Goal: Information Seeking & Learning: Learn about a topic

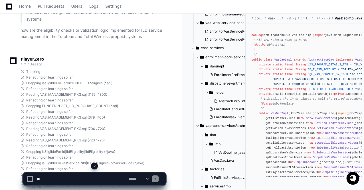
scroll to position [824, 0]
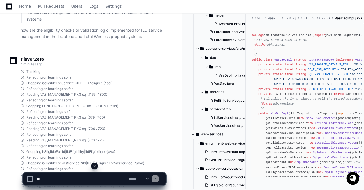
click at [67, 176] on textarea at bounding box center [82, 178] width 92 height 13
paste textarea "**********"
type textarea "**********"
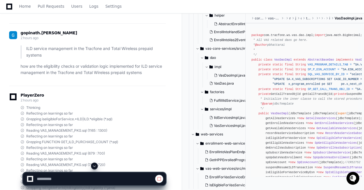
scroll to position [28521, 0]
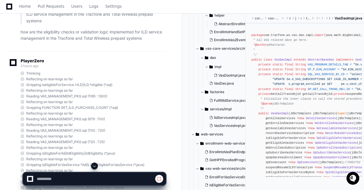
click at [95, 165] on span at bounding box center [94, 166] width 5 height 5
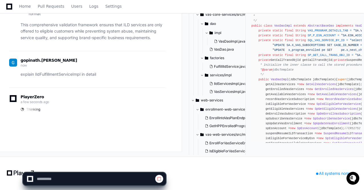
click at [139, 32] on p "This comprehensive validation framework ensures that ILD services are only offe…" at bounding box center [93, 31] width 145 height 19
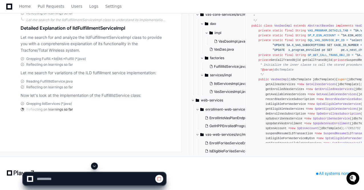
scroll to position [30054, 0]
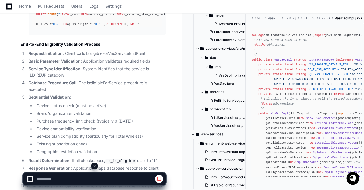
click at [94, 166] on span at bounding box center [94, 166] width 5 height 5
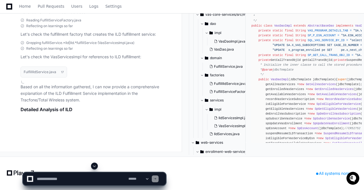
click at [93, 166] on span at bounding box center [94, 166] width 5 height 5
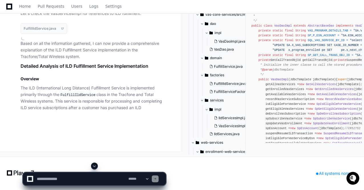
click at [93, 166] on span at bounding box center [94, 166] width 5 height 5
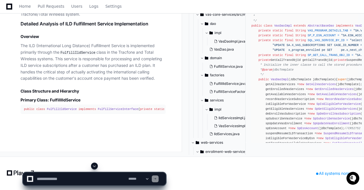
click at [93, 166] on span at bounding box center [94, 166] width 5 height 5
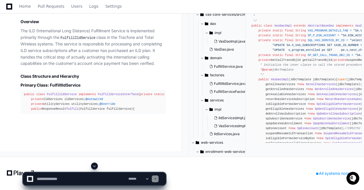
click at [93, 166] on span at bounding box center [94, 166] width 5 height 5
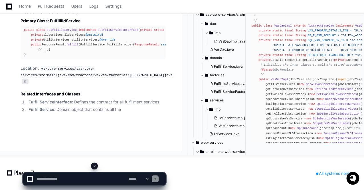
click at [93, 166] on span at bounding box center [94, 166] width 5 height 5
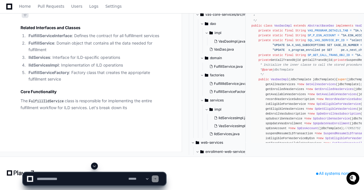
click at [93, 166] on span at bounding box center [94, 166] width 5 height 5
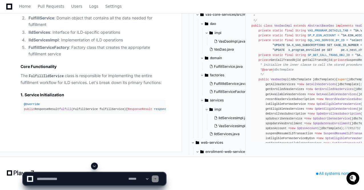
click at [93, 166] on span at bounding box center [94, 166] width 5 height 5
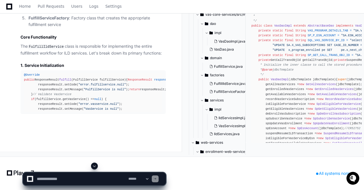
click at [93, 166] on span at bounding box center [94, 166] width 5 height 5
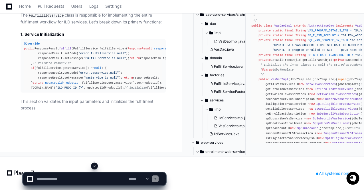
click at [96, 165] on span at bounding box center [94, 166] width 5 height 5
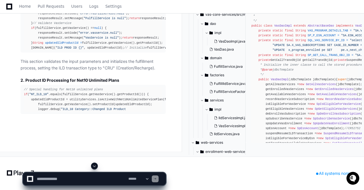
click at [96, 169] on button at bounding box center [94, 165] width 7 height 7
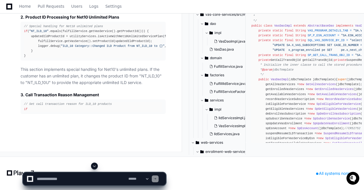
click at [96, 166] on span at bounding box center [94, 166] width 5 height 5
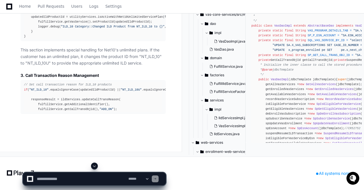
click at [95, 165] on span at bounding box center [94, 166] width 5 height 5
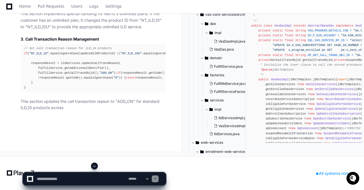
click at [95, 165] on span at bounding box center [94, 166] width 5 height 5
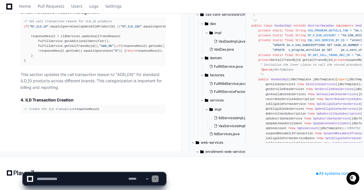
click at [95, 165] on app-app-chat-input "**********" at bounding box center [94, 173] width 143 height 23
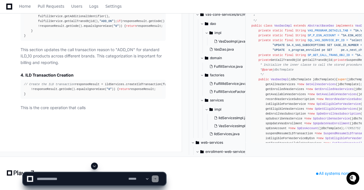
click at [95, 167] on span at bounding box center [94, 166] width 5 height 5
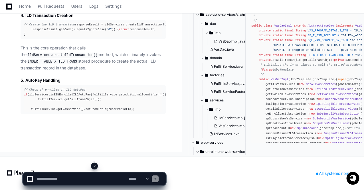
click at [95, 167] on span at bounding box center [94, 166] width 5 height 5
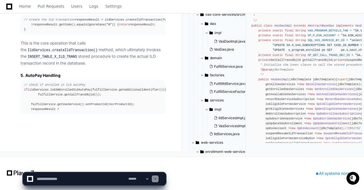
scroll to position [33477, 0]
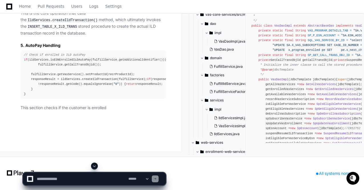
click at [95, 167] on span at bounding box center [94, 166] width 5 height 5
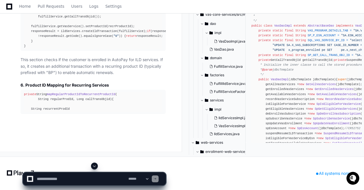
click at [95, 167] on span at bounding box center [94, 166] width 5 height 5
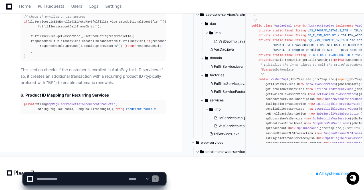
scroll to position [33569, 0]
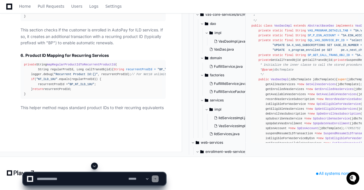
click at [95, 167] on span at bounding box center [94, 166] width 5 height 5
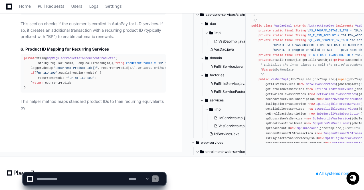
scroll to position [33635, 0]
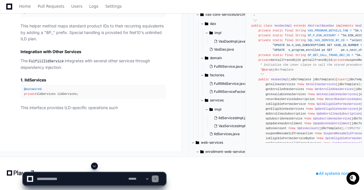
click at [95, 167] on span at bounding box center [94, 166] width 5 height 5
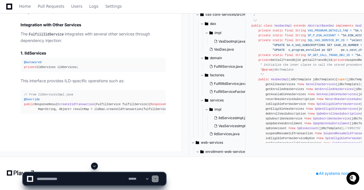
click at [95, 167] on span at bounding box center [94, 166] width 5 height 5
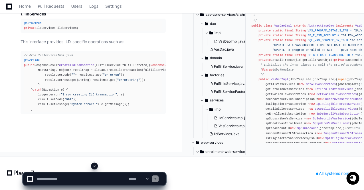
click at [95, 167] on span at bounding box center [94, 166] width 5 height 5
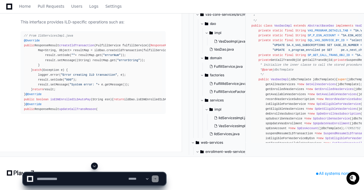
click at [95, 167] on span at bounding box center [94, 166] width 5 height 5
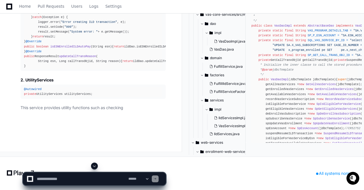
click at [95, 167] on span at bounding box center [94, 166] width 5 height 5
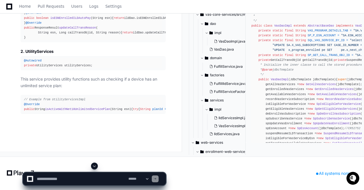
click at [95, 167] on span at bounding box center [94, 166] width 5 height 5
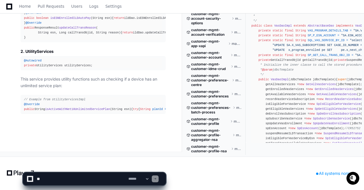
scroll to position [824, 0]
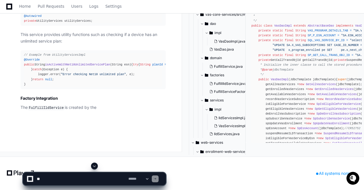
click at [95, 167] on span at bounding box center [94, 166] width 5 height 5
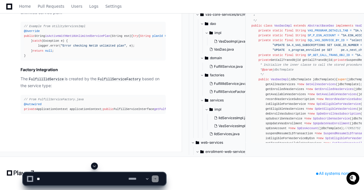
click at [95, 167] on span at bounding box center [94, 166] width 5 height 5
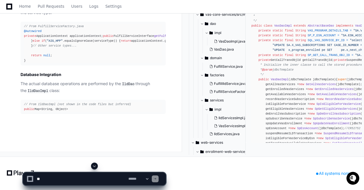
click at [95, 167] on span at bounding box center [94, 166] width 5 height 5
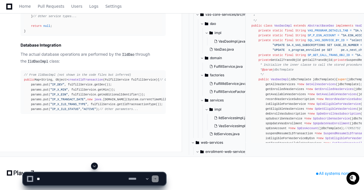
click at [95, 167] on span at bounding box center [94, 166] width 5 height 5
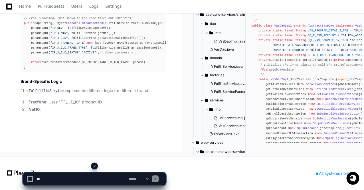
click at [95, 167] on span at bounding box center [94, 166] width 5 height 5
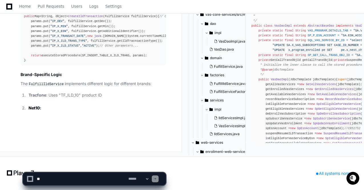
scroll to position [34245, 0]
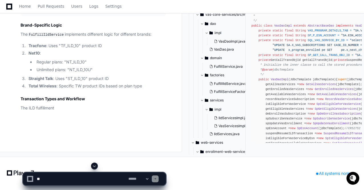
click at [95, 167] on span at bounding box center [94, 166] width 5 height 5
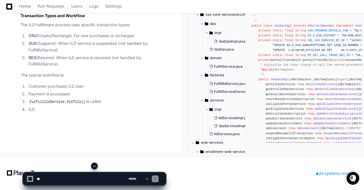
click at [95, 167] on span at bounding box center [94, 166] width 5 height 5
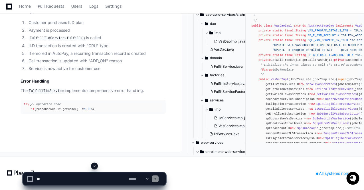
click at [95, 167] on span at bounding box center [94, 166] width 5 height 5
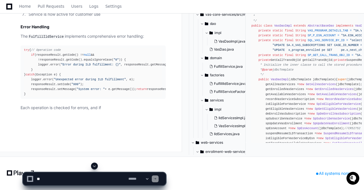
click at [95, 167] on span at bounding box center [94, 166] width 5 height 5
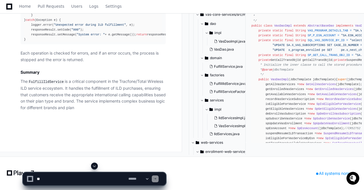
click at [95, 167] on span at bounding box center [94, 166] width 5 height 5
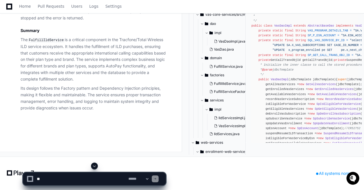
click at [106, 82] on p "The FulfillIldService is a critical component in the Tracfone/Total Wireless IL…" at bounding box center [93, 60] width 145 height 46
click at [59, 181] on textarea at bounding box center [82, 178] width 92 height 13
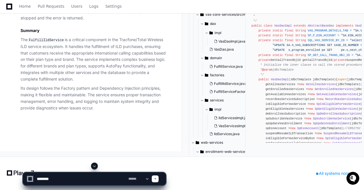
click at [66, 180] on textarea at bounding box center [82, 178] width 92 height 13
paste textarea "**********"
click at [53, 178] on textarea at bounding box center [82, 178] width 92 height 13
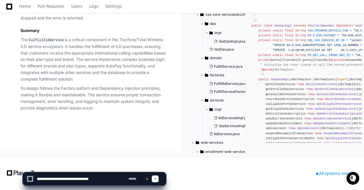
click at [110, 177] on textarea at bounding box center [82, 178] width 92 height 13
type textarea "**********"
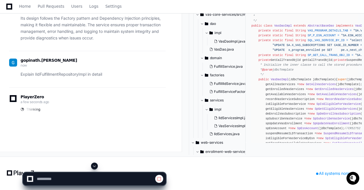
click at [100, 41] on p "Its design follows the Factory pattern and Dependency Injection principles, mak…" at bounding box center [93, 28] width 145 height 26
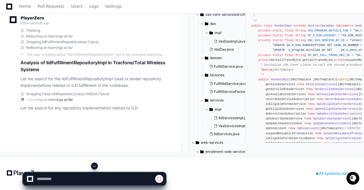
scroll to position [33254, 0]
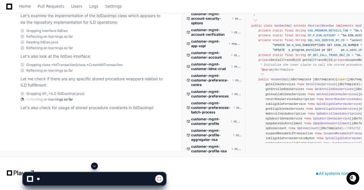
scroll to position [824, 0]
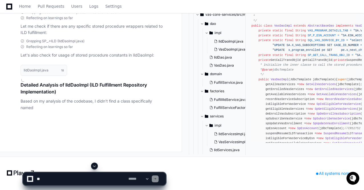
click at [95, 167] on span at bounding box center [94, 166] width 5 height 5
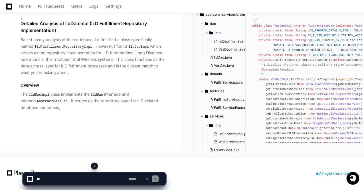
click at [95, 167] on span at bounding box center [94, 166] width 5 height 5
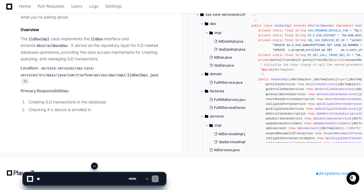
click at [95, 167] on span at bounding box center [94, 166] width 5 height 5
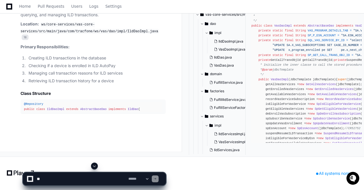
click at [95, 167] on span at bounding box center [94, 166] width 5 height 5
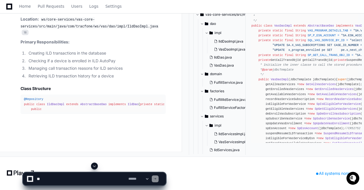
click at [96, 166] on span at bounding box center [94, 166] width 5 height 5
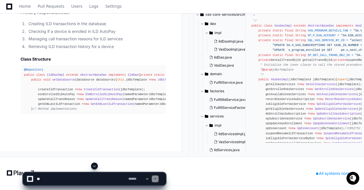
click at [96, 166] on span at bounding box center [94, 166] width 5 height 5
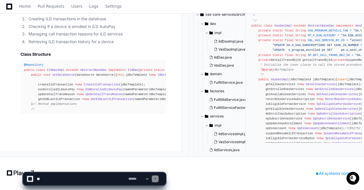
scroll to position [35189, 0]
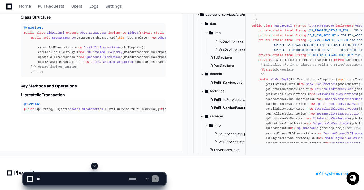
click at [96, 166] on span at bounding box center [94, 166] width 5 height 5
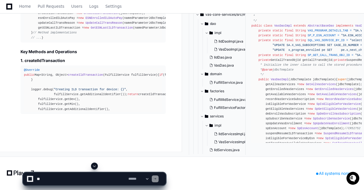
click at [94, 168] on span at bounding box center [94, 166] width 5 height 5
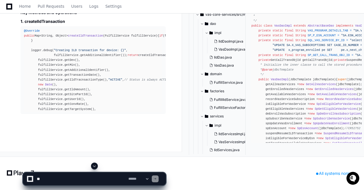
click at [95, 166] on span at bounding box center [94, 166] width 5 height 5
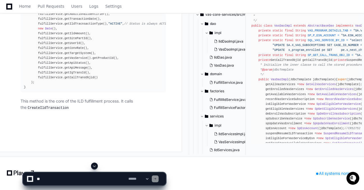
click at [95, 166] on span at bounding box center [94, 166] width 5 height 5
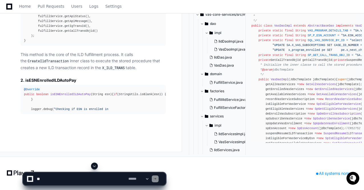
click at [95, 166] on span at bounding box center [94, 166] width 5 height 5
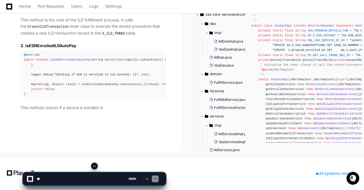
click at [94, 166] on span at bounding box center [94, 166] width 5 height 5
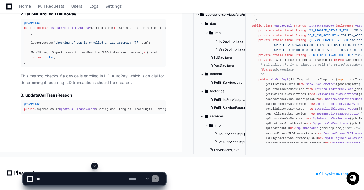
click at [93, 167] on span at bounding box center [94, 166] width 5 height 5
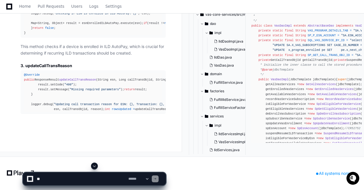
click at [95, 167] on span at bounding box center [94, 166] width 5 height 5
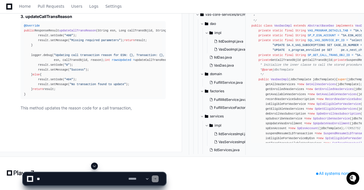
click at [95, 167] on span at bounding box center [94, 166] width 5 height 5
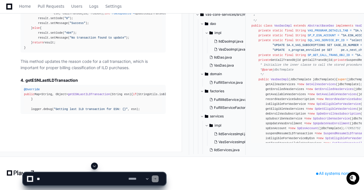
click at [96, 167] on span at bounding box center [94, 166] width 5 height 5
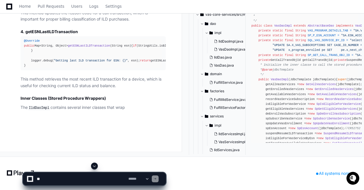
click at [96, 167] on span at bounding box center [94, 166] width 5 height 5
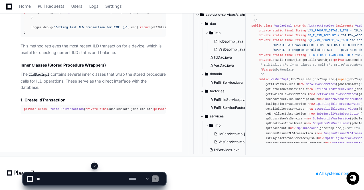
click at [95, 166] on span at bounding box center [94, 166] width 5 height 5
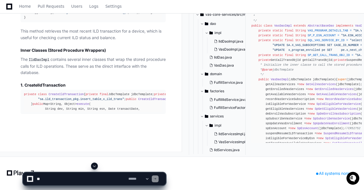
click at [96, 165] on span at bounding box center [94, 166] width 5 height 5
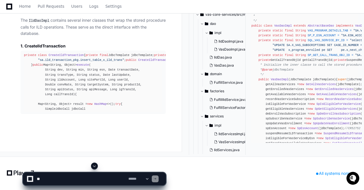
click at [95, 166] on span at bounding box center [94, 166] width 5 height 5
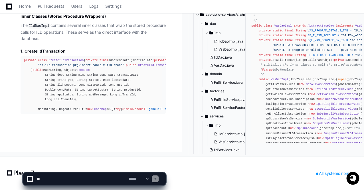
scroll to position [35910, 0]
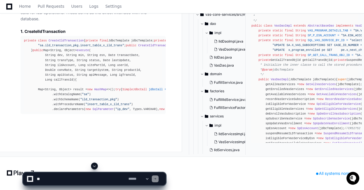
click at [95, 167] on span at bounding box center [94, 166] width 5 height 5
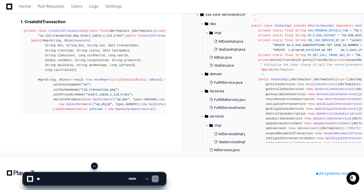
click at [94, 165] on span at bounding box center [94, 166] width 5 height 5
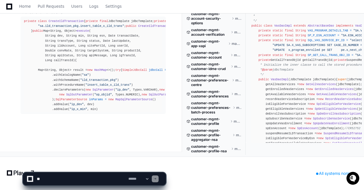
scroll to position [824, 0]
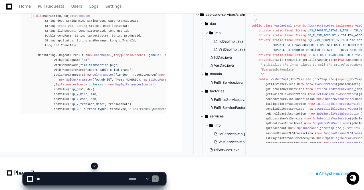
click at [97, 168] on span at bounding box center [94, 166] width 5 height 5
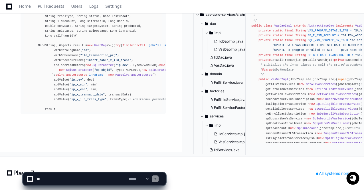
scroll to position [36032, 0]
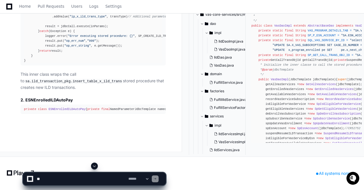
click at [96, 164] on span at bounding box center [94, 166] width 5 height 5
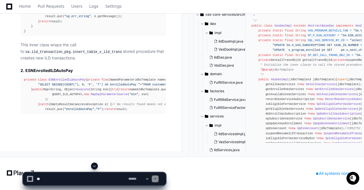
scroll to position [35894, 0]
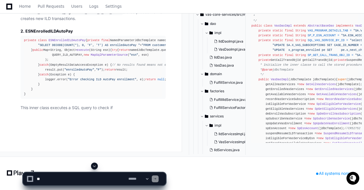
click at [96, 166] on span at bounding box center [94, 166] width 5 height 5
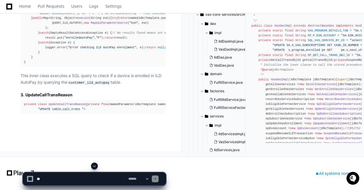
click at [95, 166] on span at bounding box center [94, 166] width 5 height 5
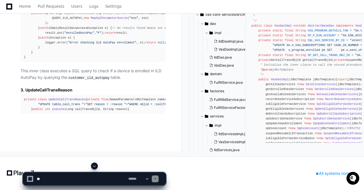
click at [97, 166] on span at bounding box center [94, 166] width 5 height 5
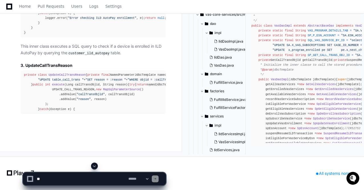
click at [95, 165] on span at bounding box center [94, 166] width 5 height 5
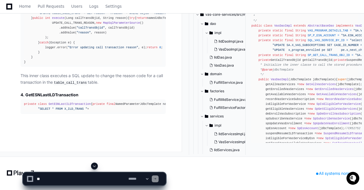
click at [95, 166] on span at bounding box center [94, 166] width 5 height 5
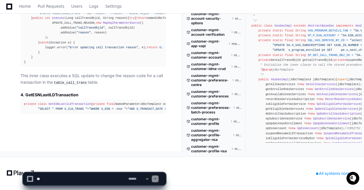
scroll to position [824, 0]
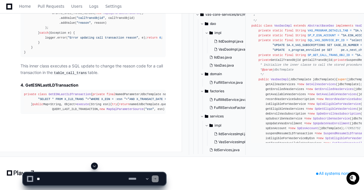
click at [94, 167] on span at bounding box center [94, 166] width 5 height 5
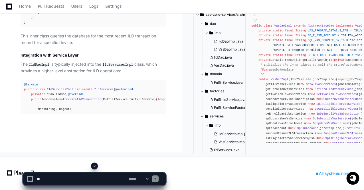
click at [94, 167] on span at bounding box center [94, 166] width 5 height 5
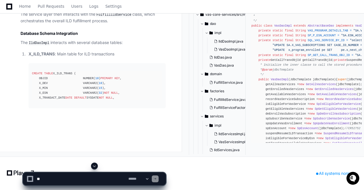
click at [96, 166] on span at bounding box center [94, 166] width 5 height 5
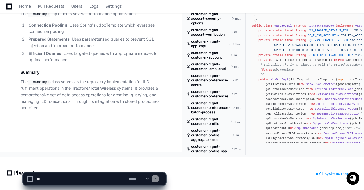
scroll to position [824, 0]
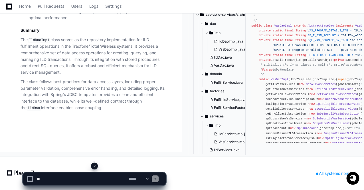
click at [96, 166] on span at bounding box center [94, 166] width 5 height 5
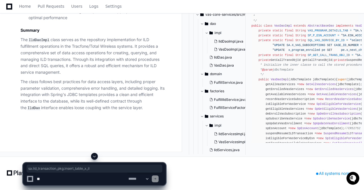
drag, startPoint x: 39, startPoint y: 70, endPoint x: 103, endPoint y: 69, distance: 64.0
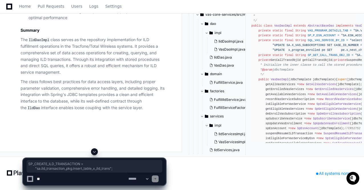
drag, startPoint x: 75, startPoint y: 65, endPoint x: 119, endPoint y: 71, distance: 44.9
copy div "SP_CREATE_ILD_TRANSACTION = "sa.ild_transaction_pkg.insert_table_x_ild_trans" ;"
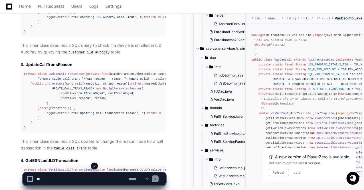
scroll to position [33490, 0]
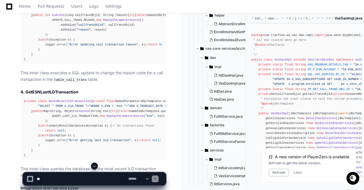
click at [95, 166] on span at bounding box center [94, 166] width 5 height 5
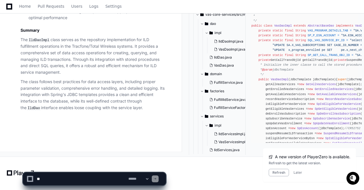
click at [116, 103] on p "The class follows best practices for data access layers, including proper param…" at bounding box center [93, 95] width 145 height 33
click at [61, 178] on textarea at bounding box center [82, 178] width 92 height 13
paste textarea "**********"
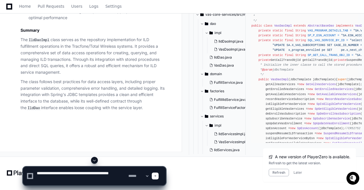
scroll to position [2, 0]
type textarea "**********"
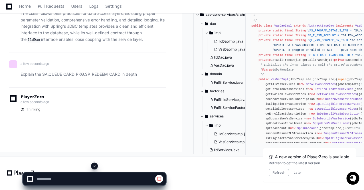
scroll to position [36990, 0]
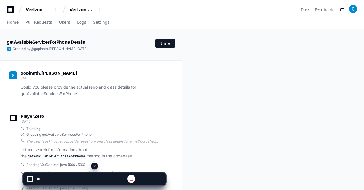
click at [94, 164] on span at bounding box center [94, 166] width 5 height 5
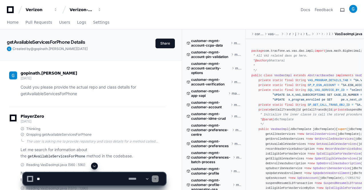
click at [94, 166] on span at bounding box center [94, 166] width 5 height 5
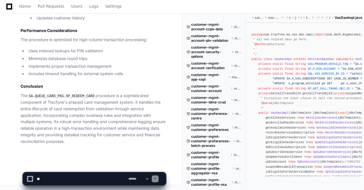
click at [94, 110] on p "The SA.QUEUE_CARD_PKG.SP_REDEEM_CARD procedure is a sophisticated component of …" at bounding box center [93, 119] width 145 height 52
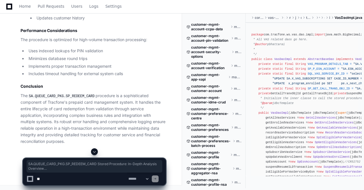
drag, startPoint x: 21, startPoint y: 79, endPoint x: 85, endPoint y: 116, distance: 74.4
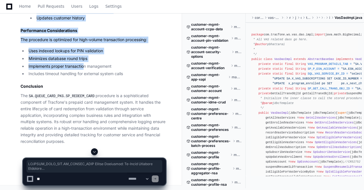
scroll to position [40245, 0]
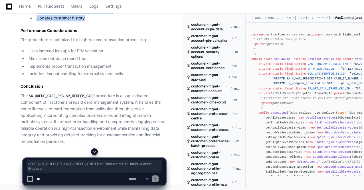
copy article "SA.QUEUE_CARD_PKG.SP_REDEEM_CARD Stored Procedure: In-Depth Analysis Overview T…"
click at [103, 14] on li "Links redemptions to customer accounts" at bounding box center [100, 10] width 131 height 7
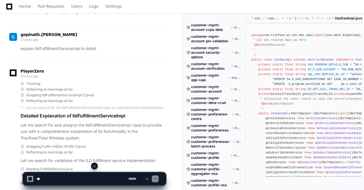
scroll to position [30172, 0]
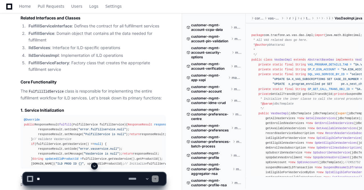
scroll to position [30766, 0]
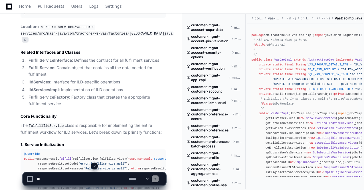
click at [61, 175] on textarea at bounding box center [82, 178] width 92 height 13
paste textarea "**********"
type textarea "**********"
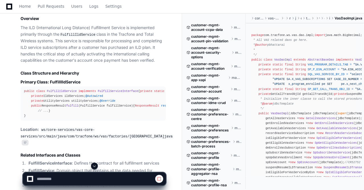
scroll to position [30675, 0]
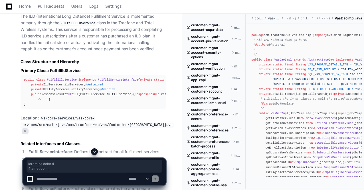
drag, startPoint x: 21, startPoint y: 31, endPoint x: 63, endPoint y: 148, distance: 124.2
copy div "gopinath.dayalan 4 days ago Could you please provide the actual repo and class …"
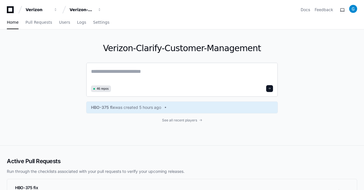
click at [122, 80] on textarea at bounding box center [182, 75] width 182 height 16
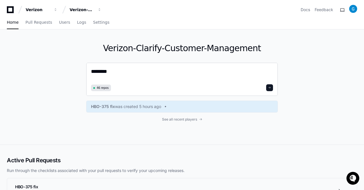
paste textarea "**********"
type textarea "**********"
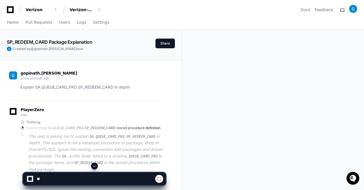
click at [93, 167] on span at bounding box center [94, 166] width 5 height 5
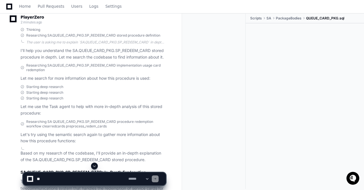
click at [95, 166] on span at bounding box center [94, 166] width 5 height 5
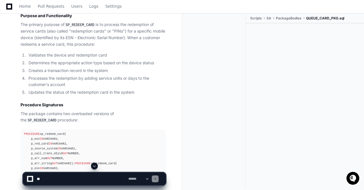
click at [95, 166] on span at bounding box center [94, 166] width 5 height 5
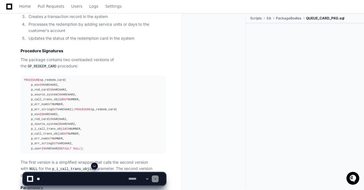
click at [95, 166] on span at bounding box center [94, 166] width 5 height 5
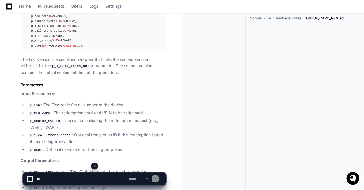
click at [95, 166] on span at bounding box center [94, 166] width 5 height 5
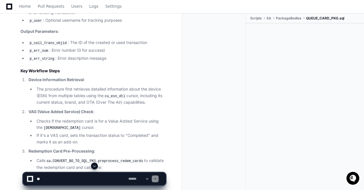
click at [95, 166] on span at bounding box center [94, 166] width 5 height 5
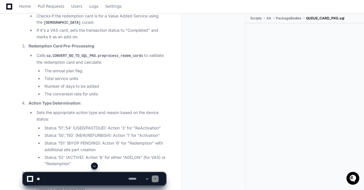
click at [95, 166] on span at bounding box center [94, 166] width 5 height 5
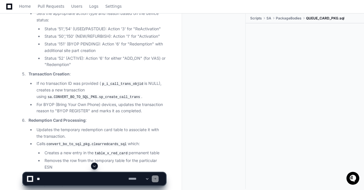
click at [95, 166] on span at bounding box center [94, 166] width 5 height 5
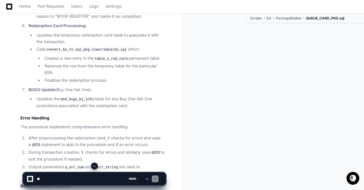
click at [95, 166] on span at bounding box center [94, 166] width 5 height 5
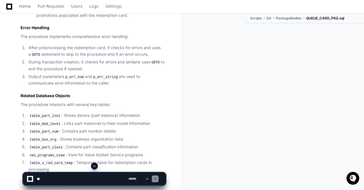
click at [95, 166] on span at bounding box center [94, 166] width 5 height 5
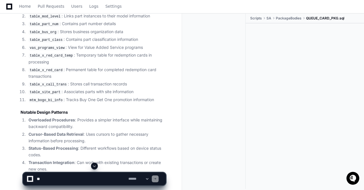
click at [95, 166] on span at bounding box center [94, 166] width 5 height 5
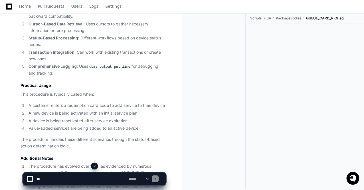
click at [95, 166] on span at bounding box center [94, 166] width 5 height 5
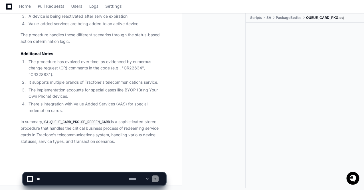
click at [95, 126] on p "In summary, SA.QUEUE_CARD_PKG.SP_REDEEM_CARD is a sophisticated stored procedur…" at bounding box center [93, 131] width 145 height 26
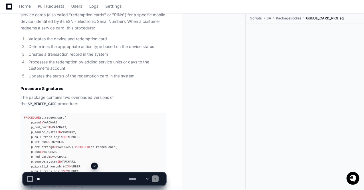
scroll to position [261, 0]
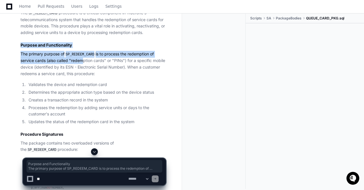
drag, startPoint x: 21, startPoint y: 43, endPoint x: 81, endPoint y: 59, distance: 61.9
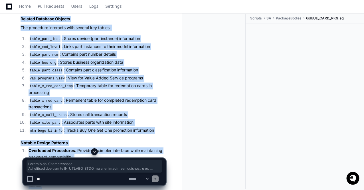
scroll to position [1050, 0]
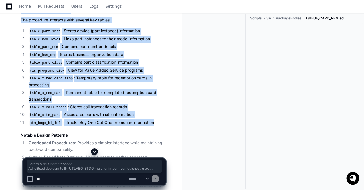
copy article "Purpose and Functionality The primary purpose of SP_REDEEM_CARD is to process t…"
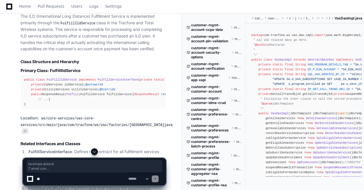
scroll to position [30675, 0]
click at [94, 152] on span at bounding box center [94, 151] width 5 height 5
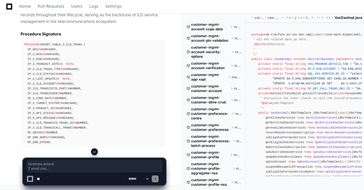
click at [94, 152] on span at bounding box center [94, 151] width 5 height 5
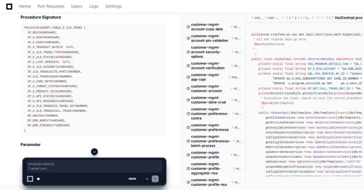
scroll to position [40859, 0]
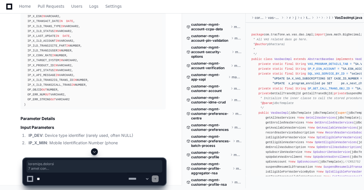
click at [94, 152] on span at bounding box center [94, 151] width 5 height 5
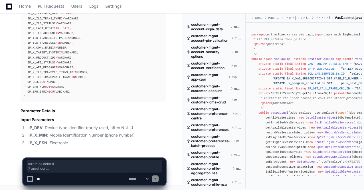
scroll to position [40893, 0]
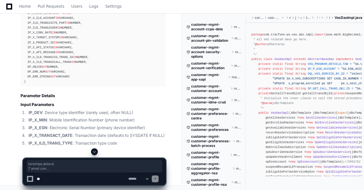
click at [94, 152] on span at bounding box center [94, 151] width 5 height 5
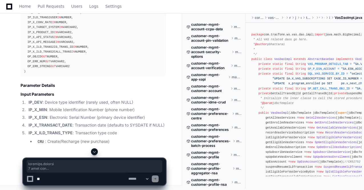
click at [94, 152] on span at bounding box center [94, 151] width 5 height 5
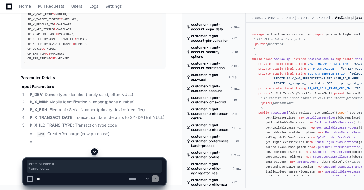
scroll to position [40918, 0]
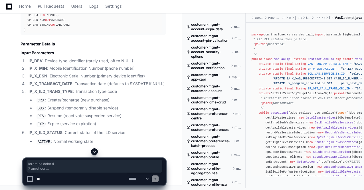
click at [95, 153] on span at bounding box center [94, 151] width 5 height 5
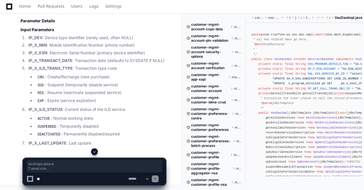
click at [95, 153] on span at bounding box center [94, 151] width 5 height 5
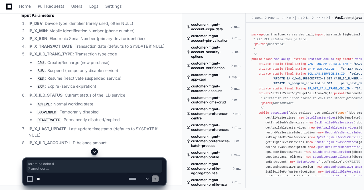
click at [95, 153] on span at bounding box center [94, 151] width 5 height 5
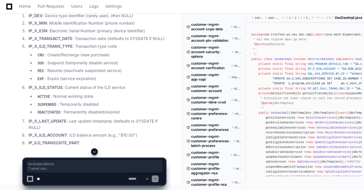
scroll to position [41003, 0]
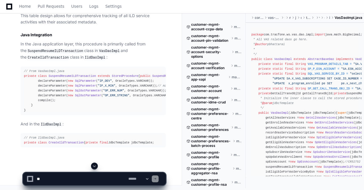
scroll to position [40805, 0]
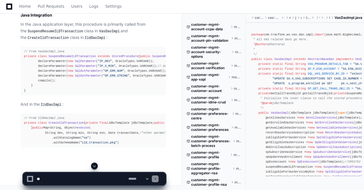
drag, startPoint x: 95, startPoint y: 153, endPoint x: 86, endPoint y: 75, distance: 78.2
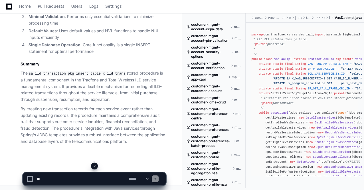
scroll to position [40671, 0]
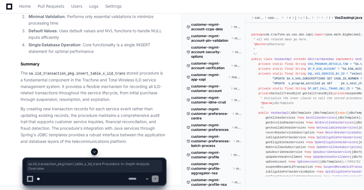
drag, startPoint x: 21, startPoint y: 132, endPoint x: 67, endPoint y: 148, distance: 48.3
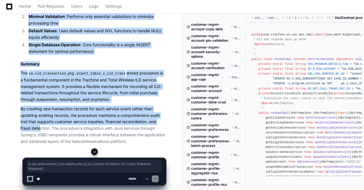
scroll to position [42840, 0]
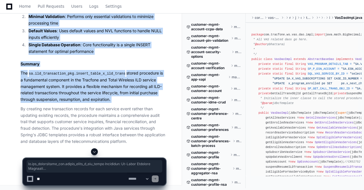
copy article "sa.ild_transaction_pkg.insert_table_x_ild_trans Procedure: In-Depth Analysis Ov…"
